Goal: Find specific page/section: Find specific page/section

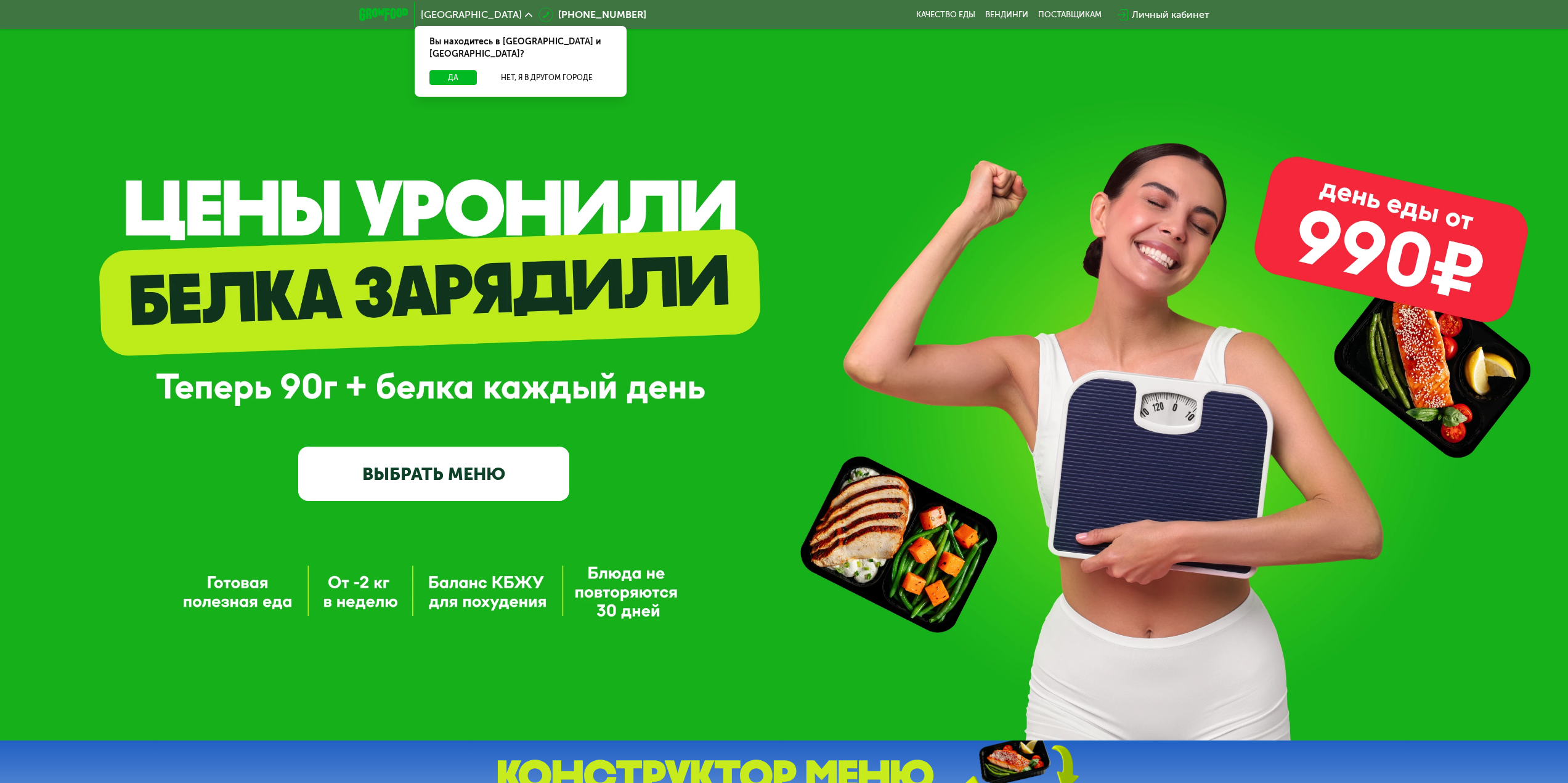
click at [385, 13] on img at bounding box center [383, 15] width 49 height 13
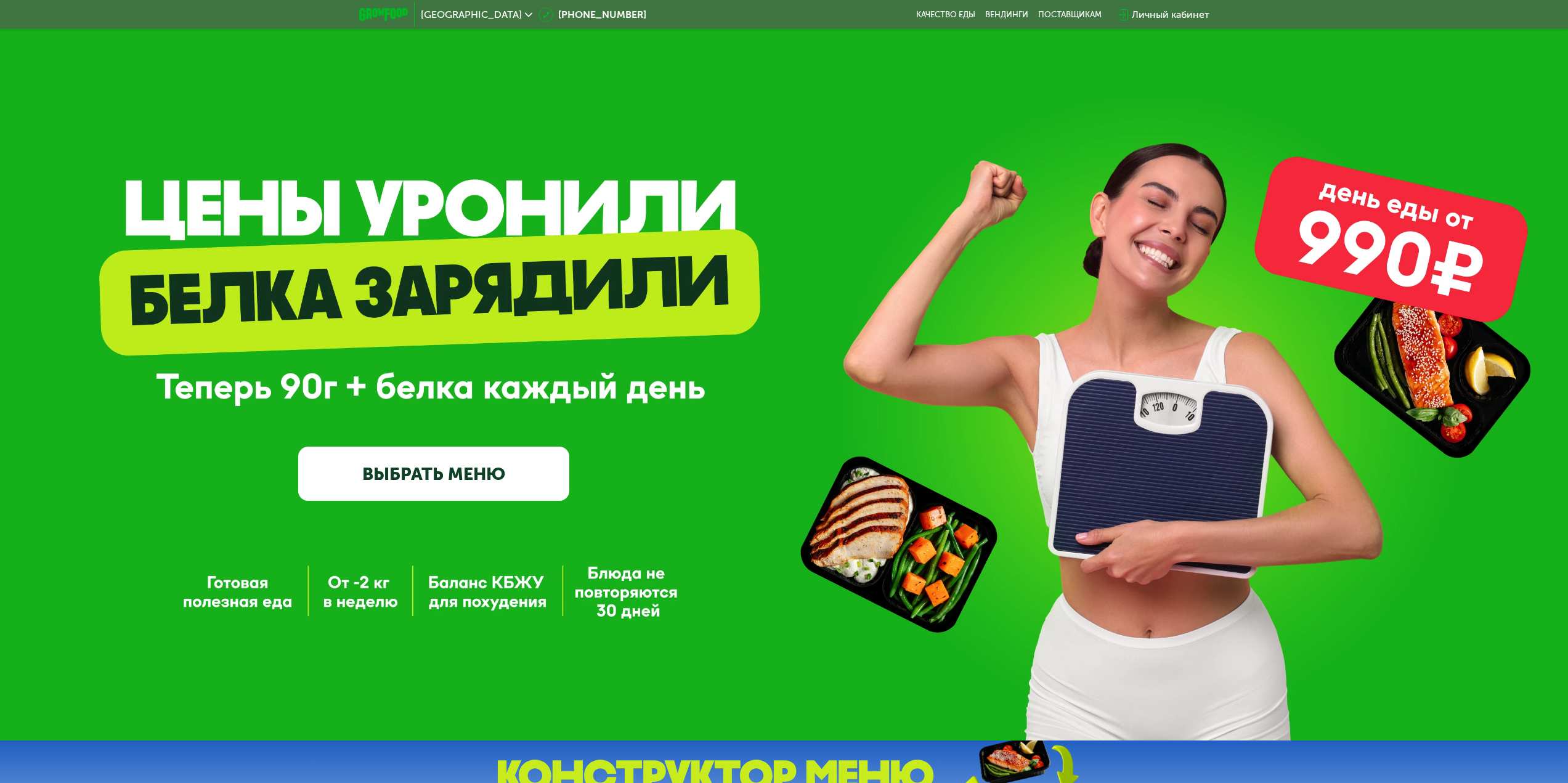
click at [385, 11] on img at bounding box center [383, 15] width 49 height 13
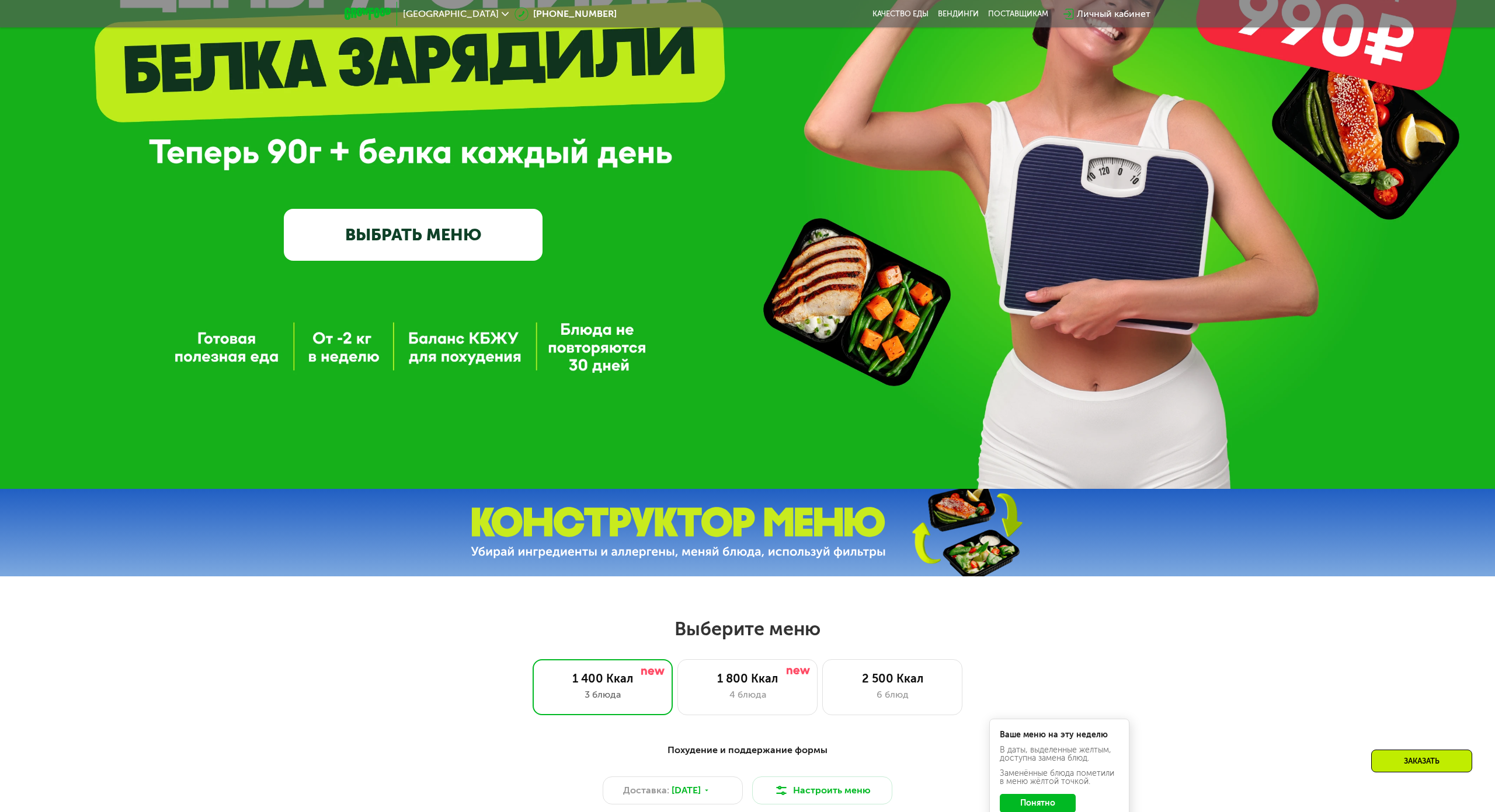
scroll to position [292, 0]
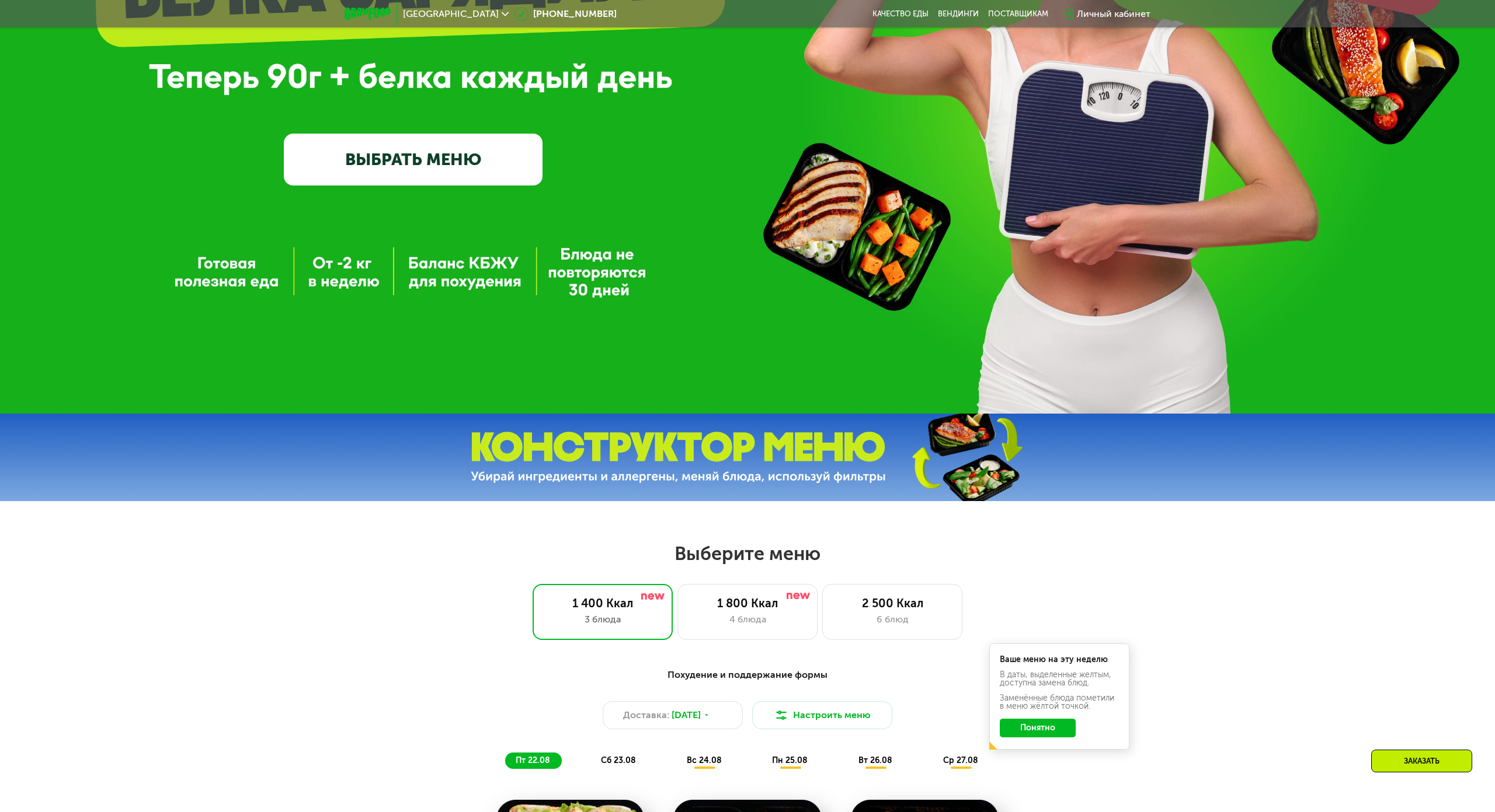
drag, startPoint x: 681, startPoint y: 559, endPoint x: 856, endPoint y: 556, distance: 175.0
click at [856, 556] on h2 "Выберите меню" at bounding box center [747, 554] width 1420 height 23
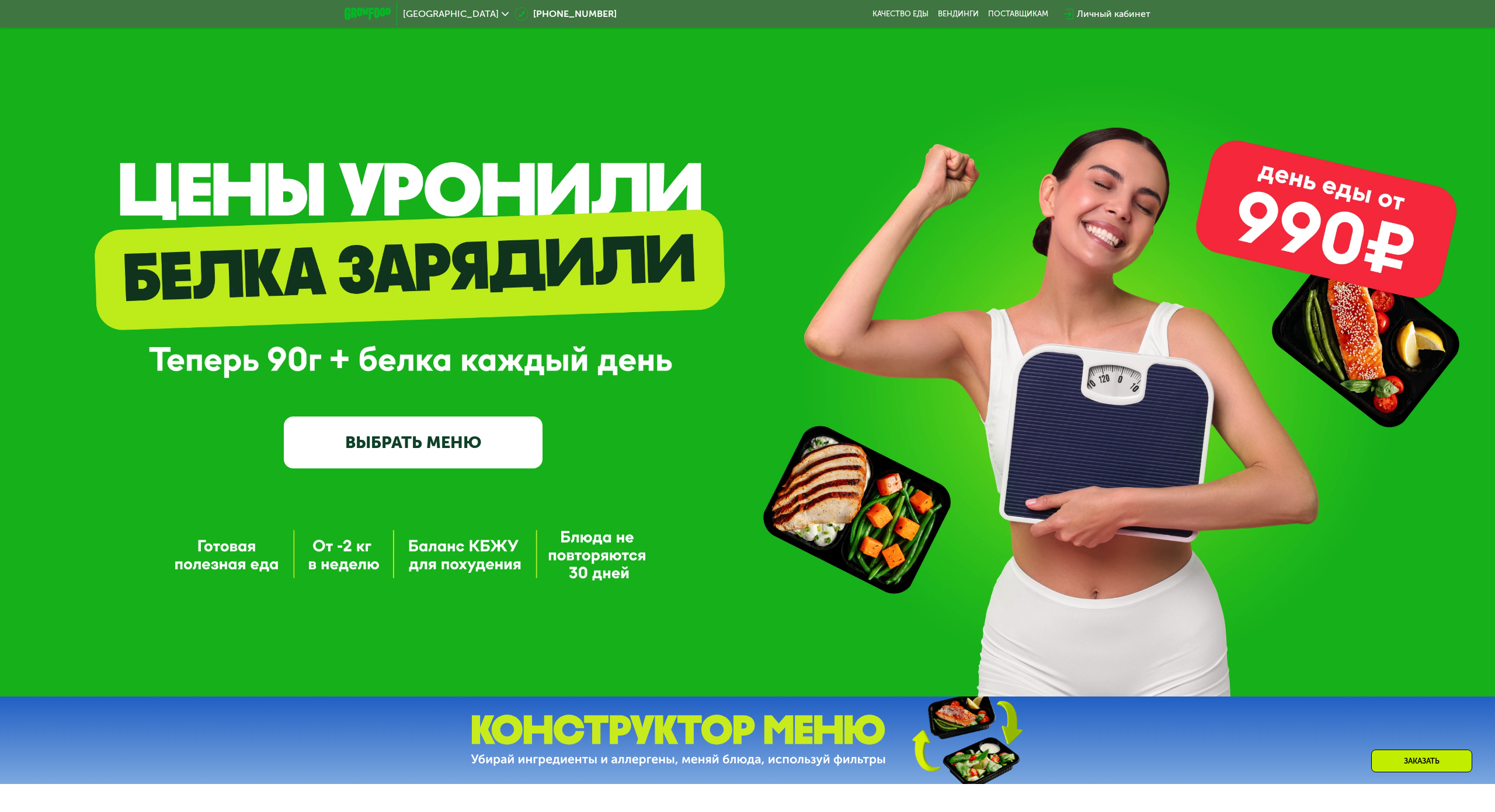
scroll to position [0, 0]
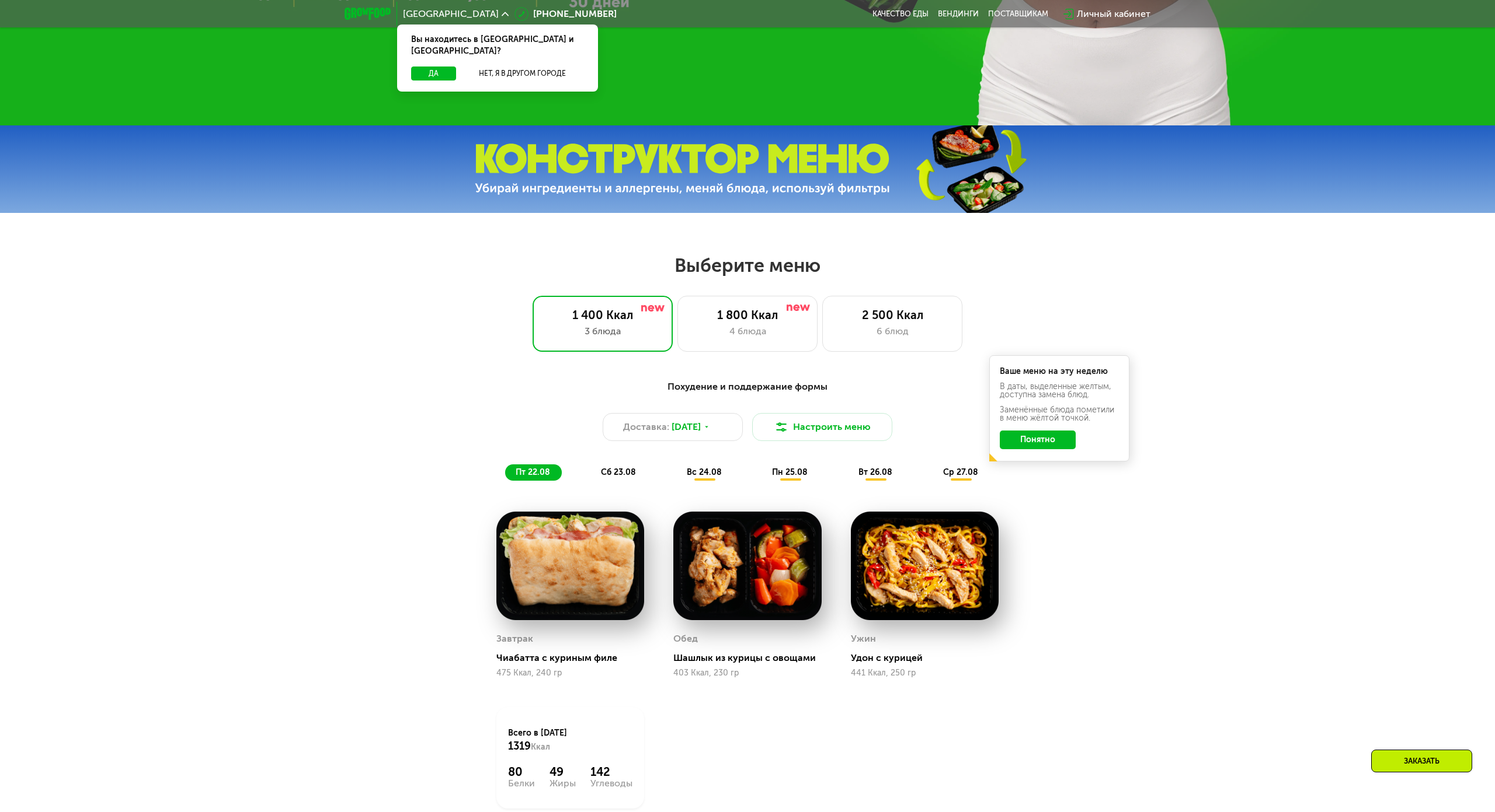
scroll to position [817, 0]
